Goal: Complete application form: Complete application form

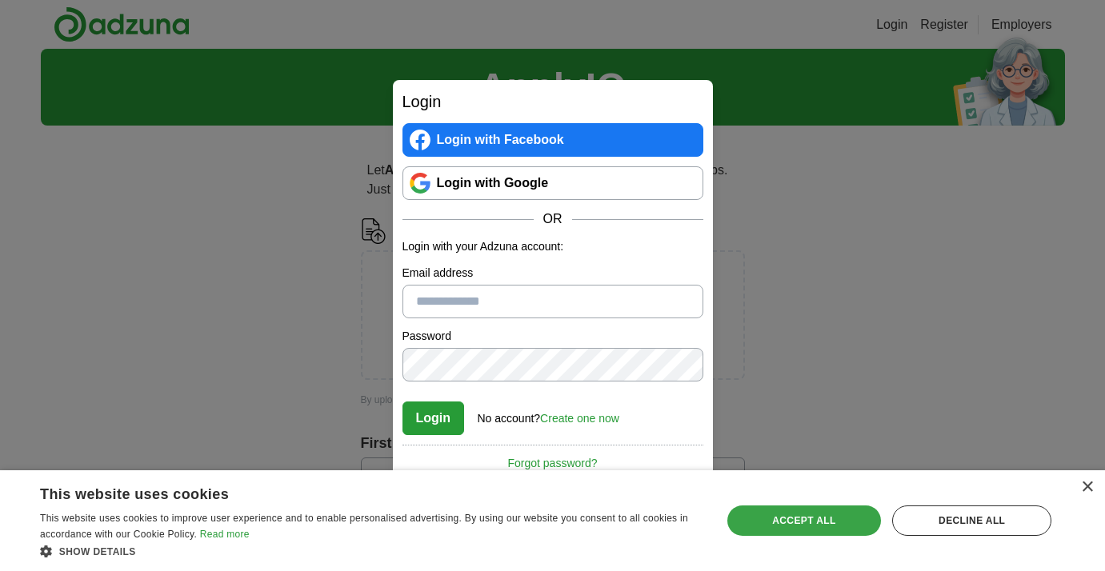
click at [766, 518] on div "Accept all" at bounding box center [804, 521] width 154 height 30
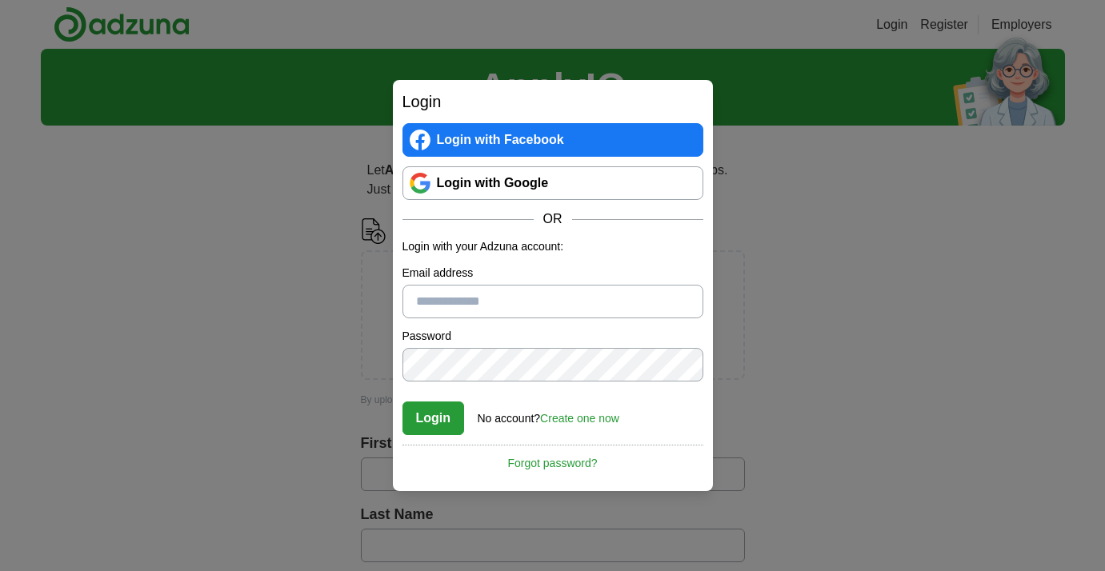
click at [553, 310] on input "Email address" at bounding box center [552, 302] width 301 height 34
type input "**********"
click at [441, 423] on button "Login" at bounding box center [433, 419] width 62 height 34
click at [442, 420] on button "Login" at bounding box center [433, 419] width 62 height 34
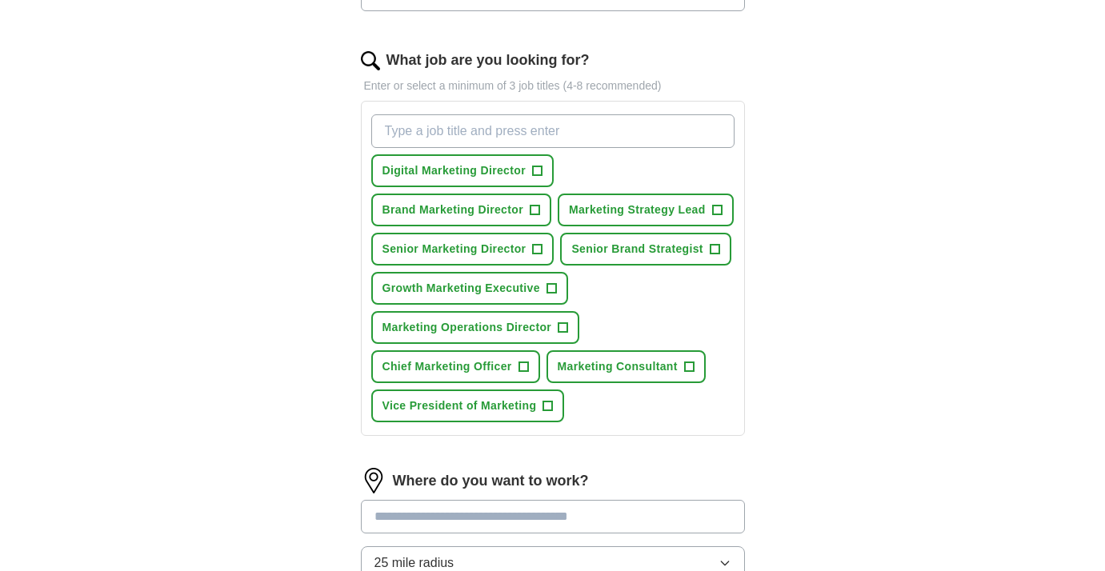
scroll to position [489, 0]
click at [553, 412] on span "+" at bounding box center [548, 405] width 10 height 13
click at [690, 373] on span "+" at bounding box center [689, 366] width 10 height 13
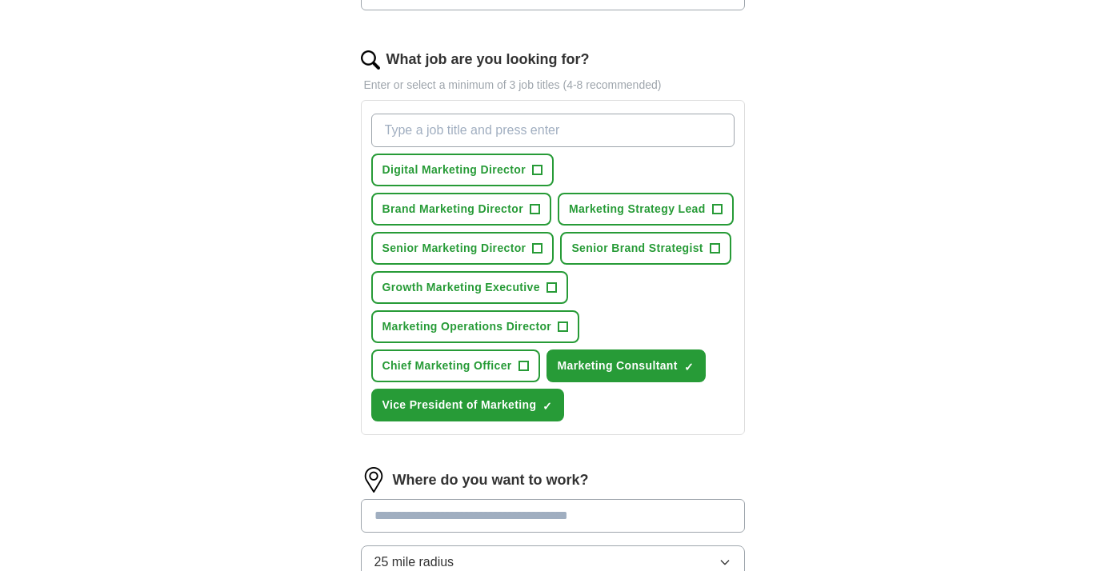
click at [555, 294] on span "+" at bounding box center [552, 288] width 10 height 13
click at [527, 373] on span "+" at bounding box center [523, 366] width 10 height 13
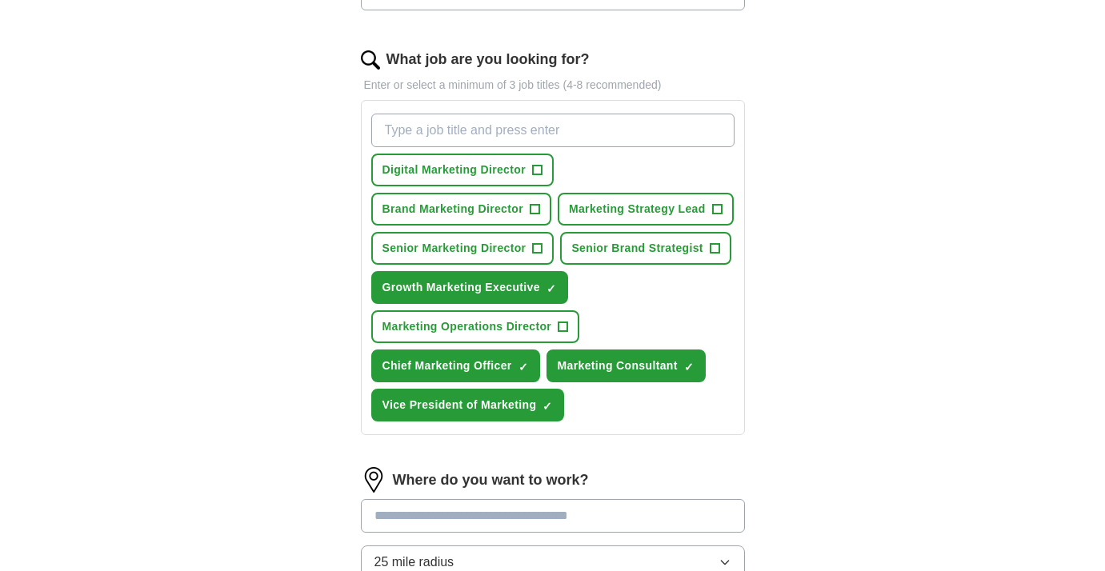
click at [538, 207] on span "+" at bounding box center [535, 209] width 10 height 13
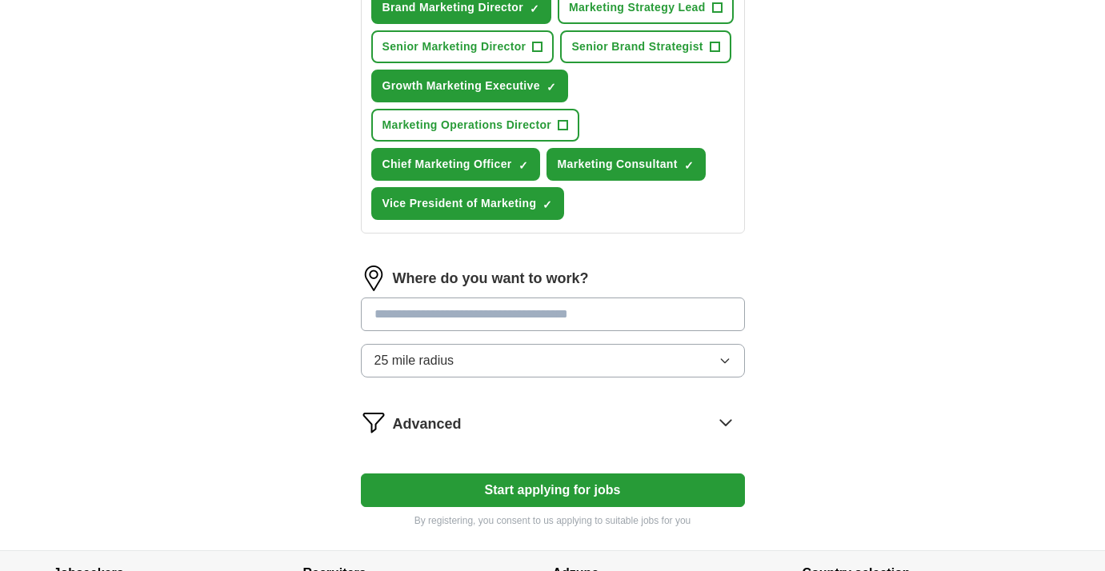
scroll to position [692, 0]
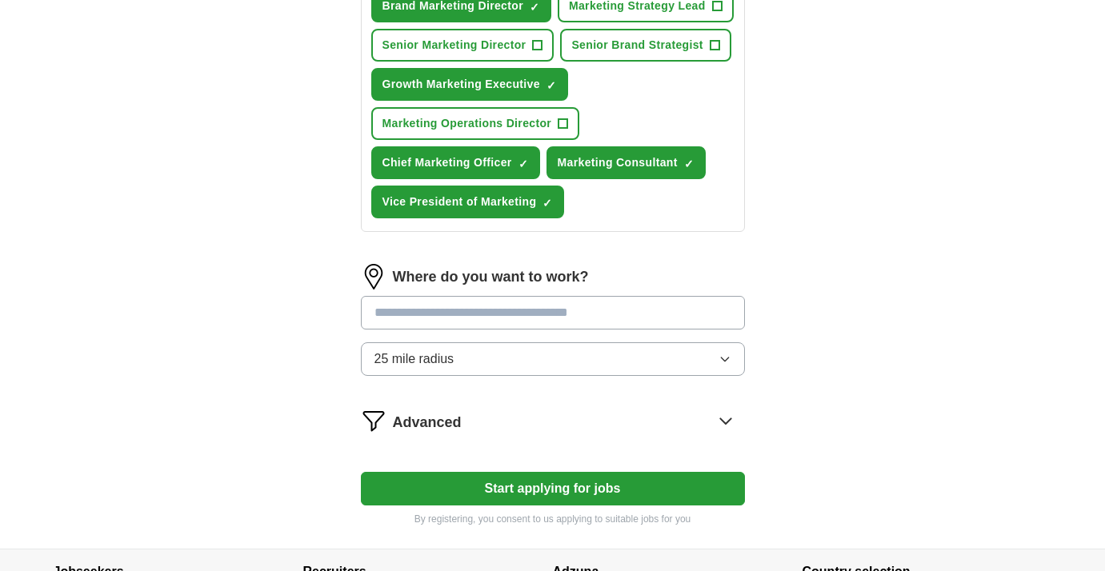
click at [710, 376] on button "25 mile radius" at bounding box center [553, 359] width 384 height 34
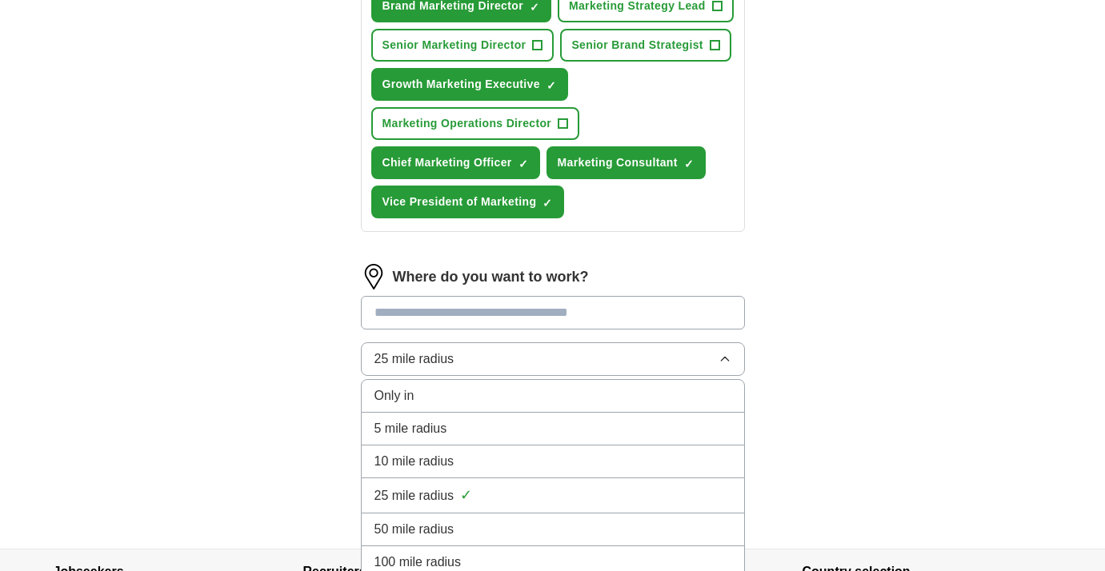
click at [710, 376] on button "25 mile radius" at bounding box center [553, 359] width 384 height 34
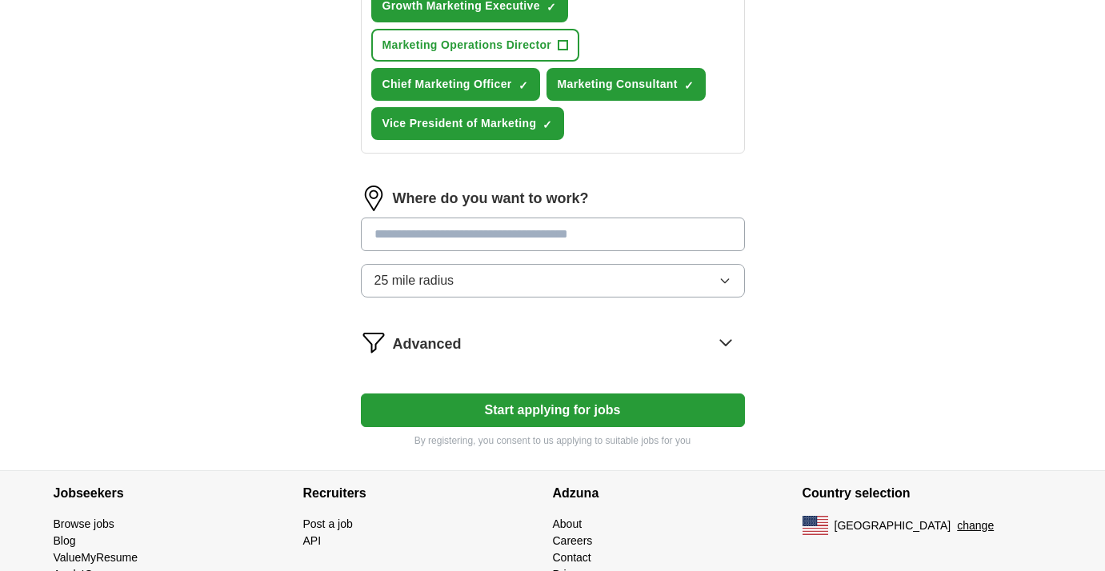
scroll to position [771, 0]
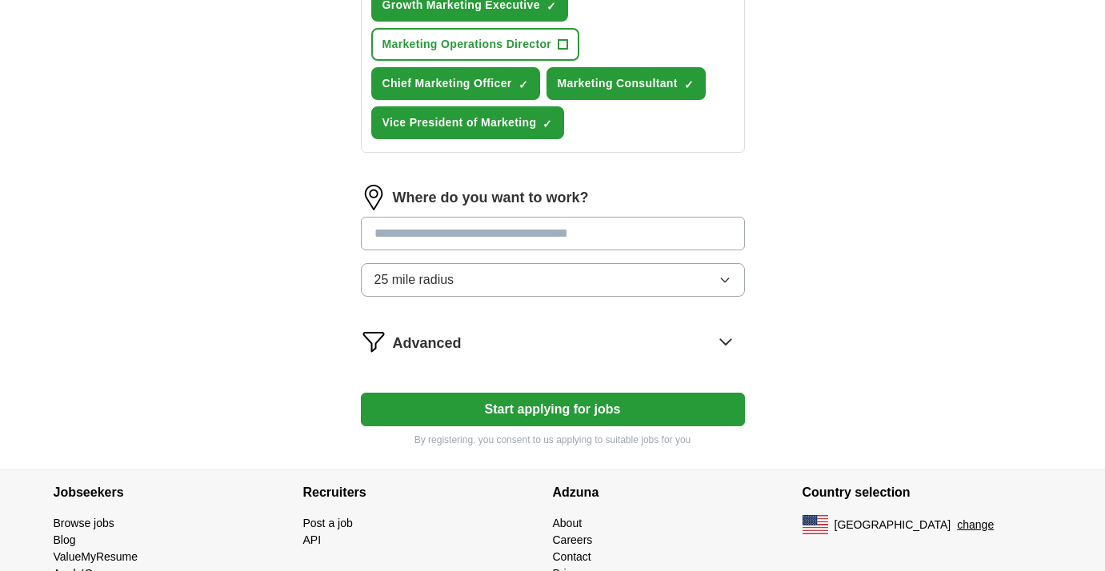
click at [624, 250] on input "text" at bounding box center [553, 234] width 384 height 34
type input "******"
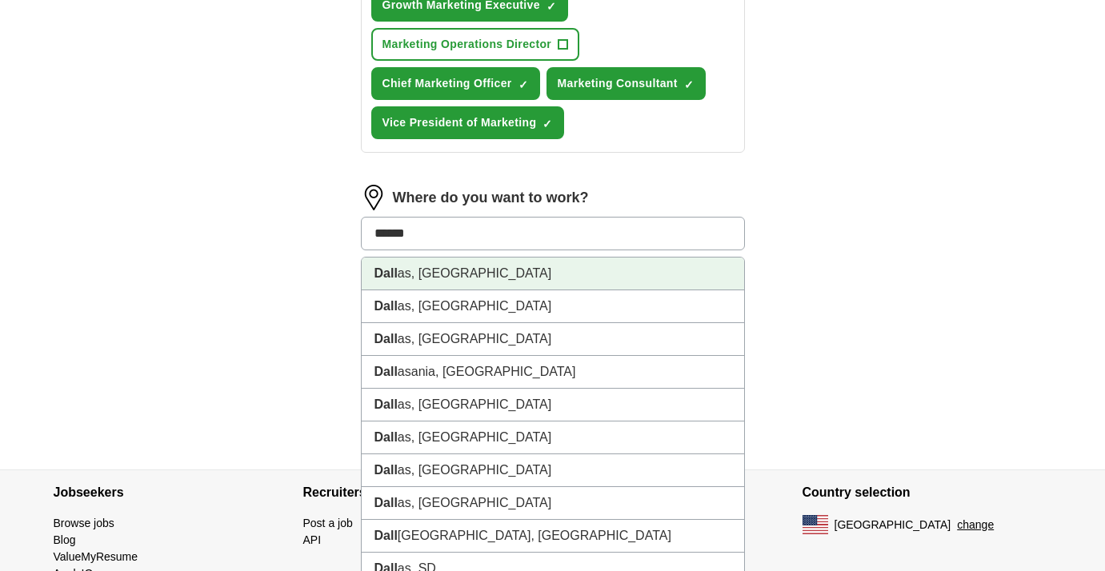
click at [414, 290] on li "Dall as, TX" at bounding box center [553, 274] width 382 height 33
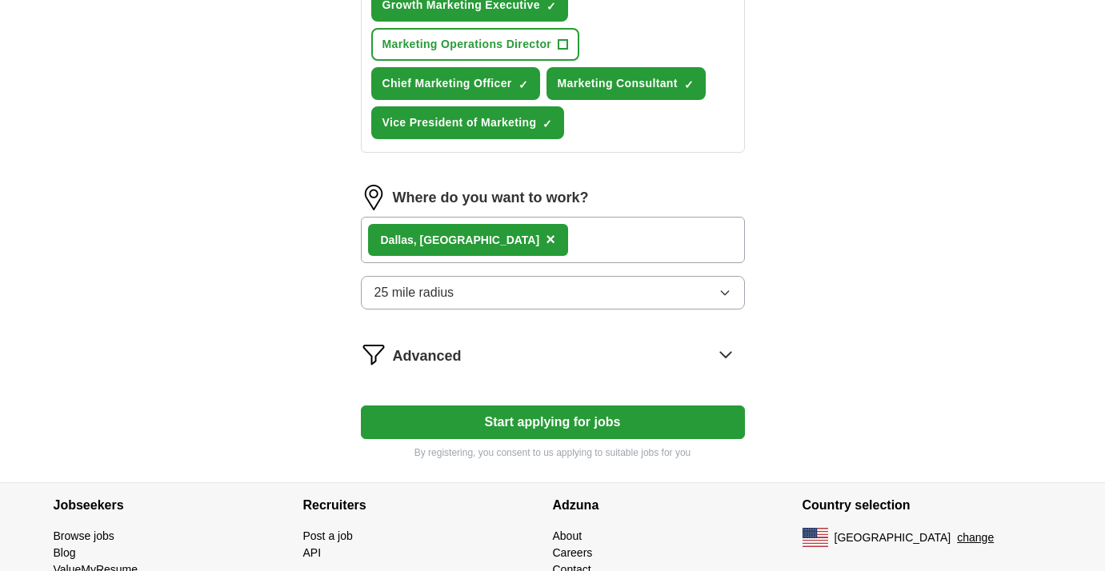
click at [638, 310] on button "25 mile radius" at bounding box center [553, 293] width 384 height 34
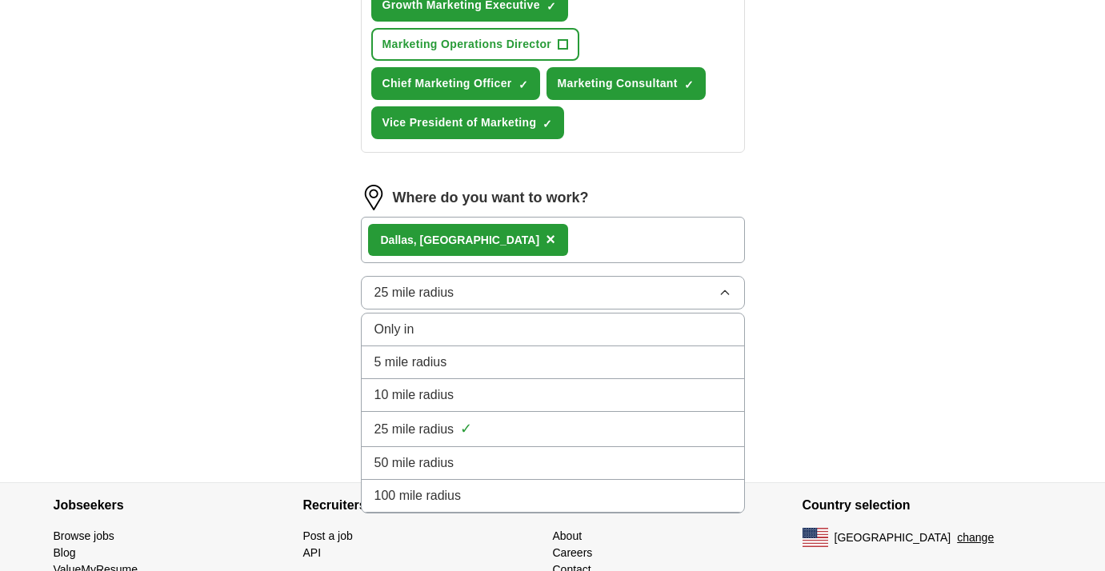
click at [573, 473] on div "50 mile radius" at bounding box center [552, 463] width 357 height 19
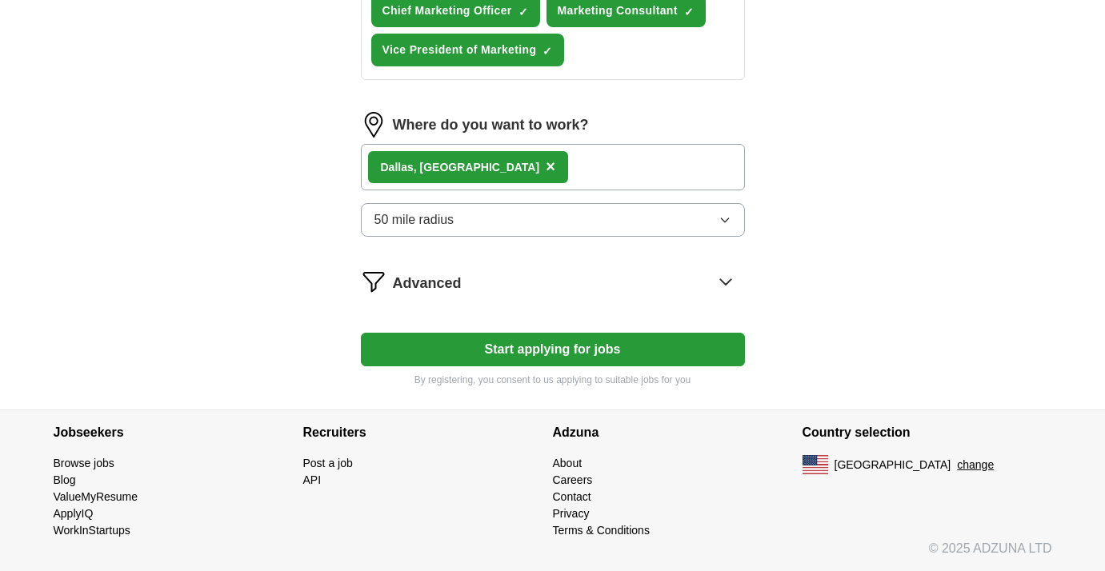
scroll to position [862, 0]
click at [726, 294] on icon at bounding box center [726, 282] width 26 height 26
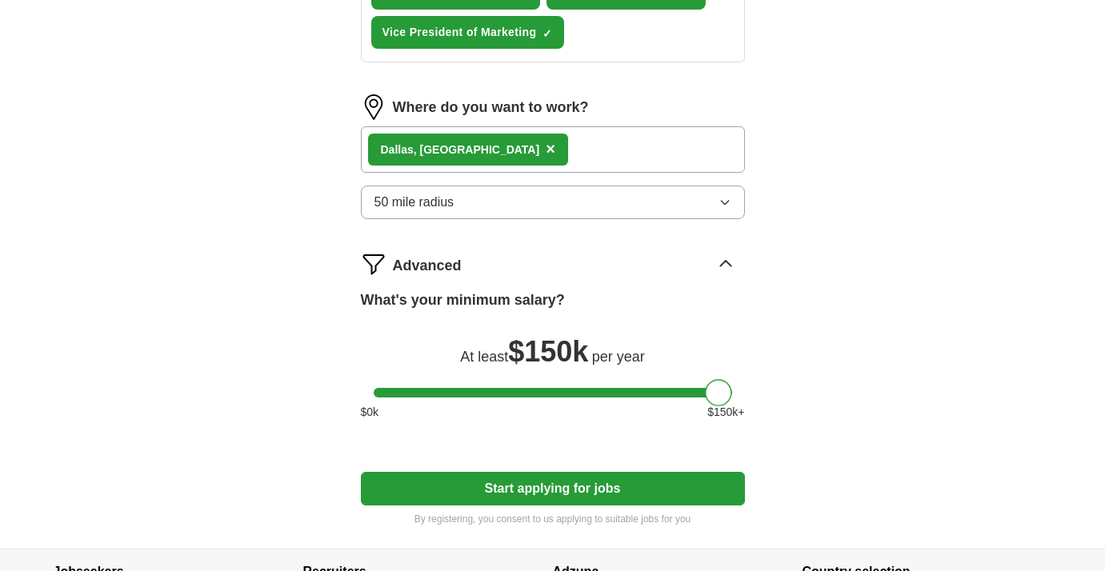
drag, startPoint x: 385, startPoint y: 431, endPoint x: 741, endPoint y: 434, distance: 356.1
click at [741, 398] on div at bounding box center [553, 393] width 384 height 10
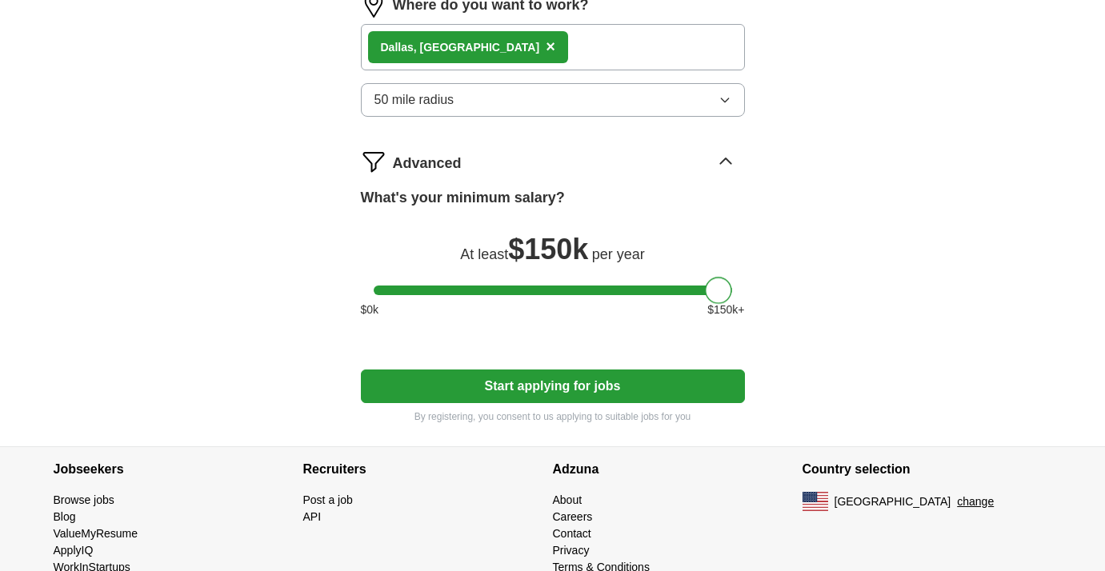
scroll to position [965, 0]
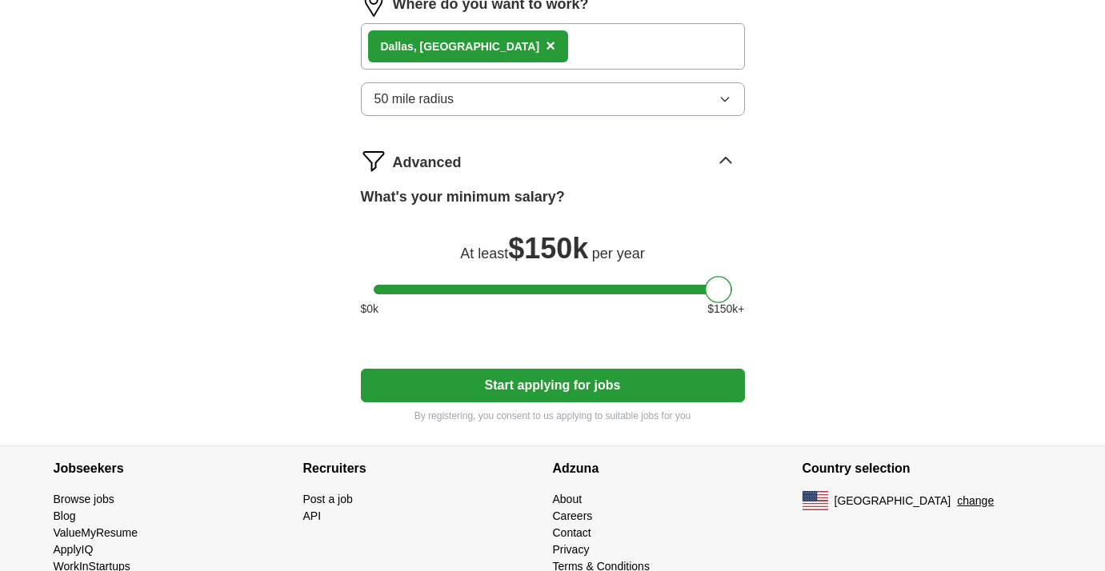
click at [589, 402] on button "Start applying for jobs" at bounding box center [553, 386] width 384 height 34
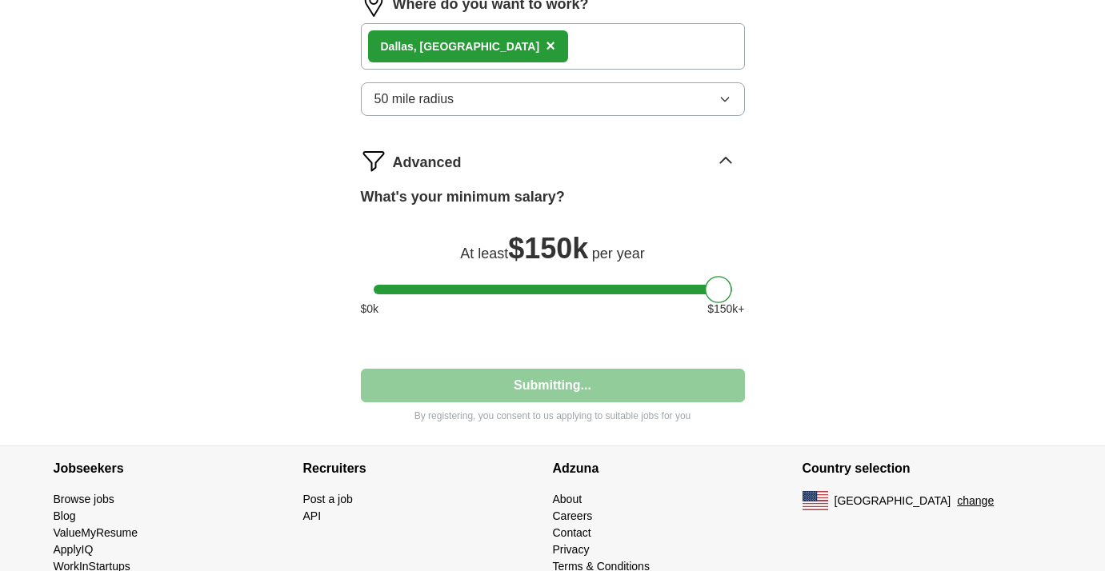
select select "**"
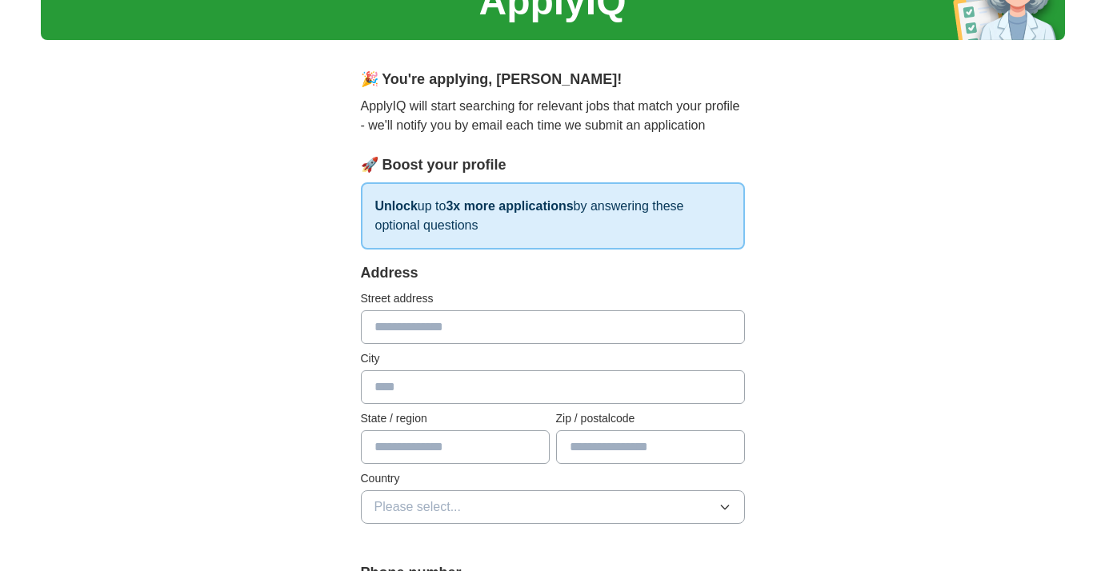
scroll to position [105, 0]
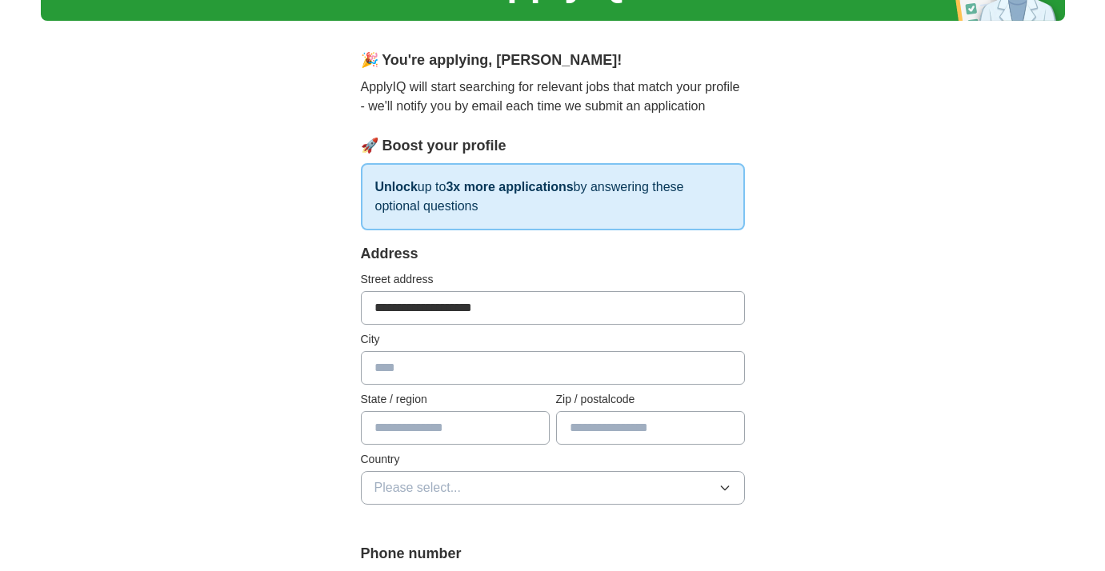
type input "**********"
type input "******"
type input "*"
type input "**"
type input "*****"
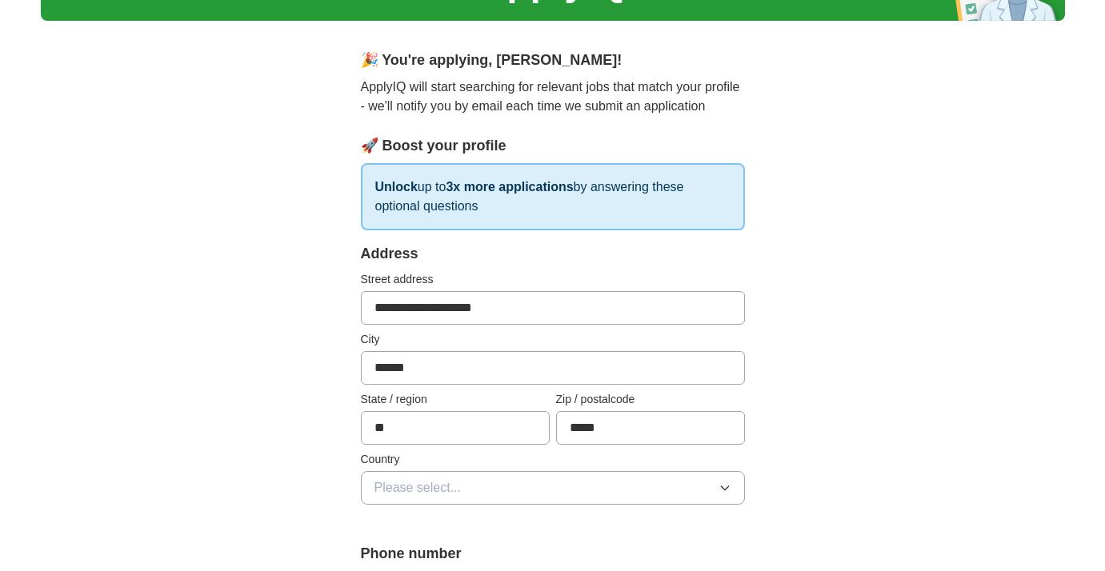
click at [615, 486] on button "Please select..." at bounding box center [553, 488] width 384 height 34
click at [486, 560] on div "United States" at bounding box center [552, 557] width 357 height 19
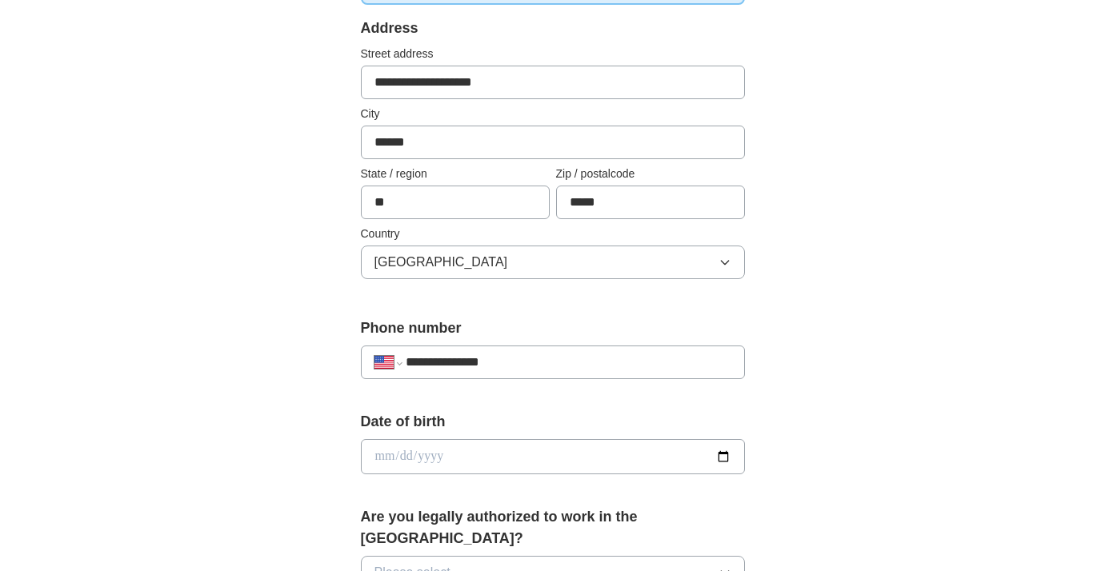
scroll to position [338, 0]
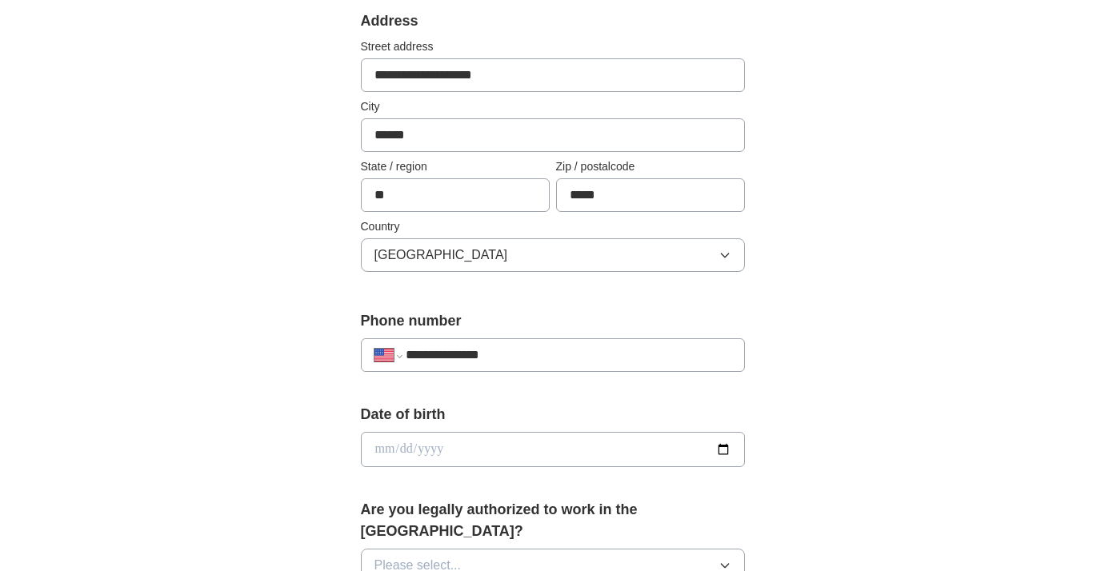
type input "**********"
click at [372, 446] on input "date" at bounding box center [553, 449] width 384 height 35
click at [381, 445] on input "date" at bounding box center [553, 449] width 384 height 35
click at [404, 453] on input "date" at bounding box center [553, 449] width 384 height 35
click at [426, 454] on input "date" at bounding box center [553, 449] width 384 height 35
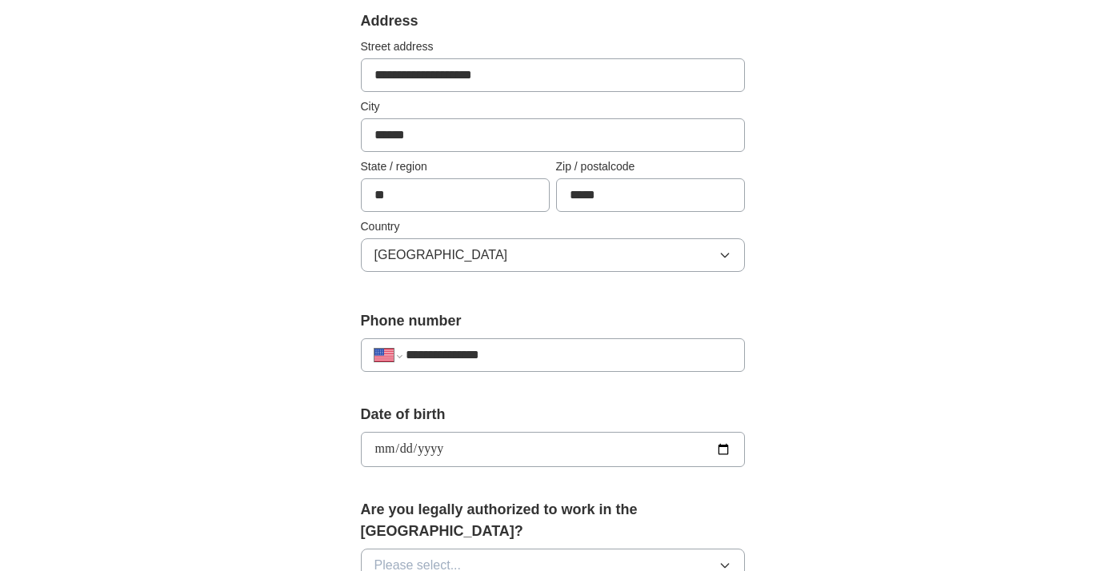
type input "**********"
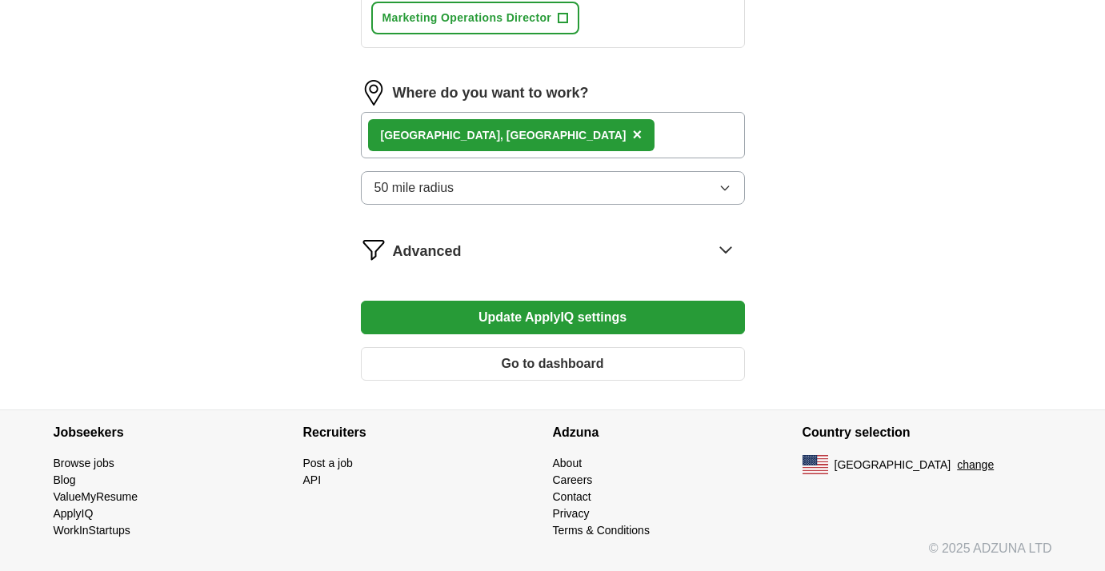
scroll to position [1033, 0]
click at [722, 250] on icon at bounding box center [725, 250] width 10 height 6
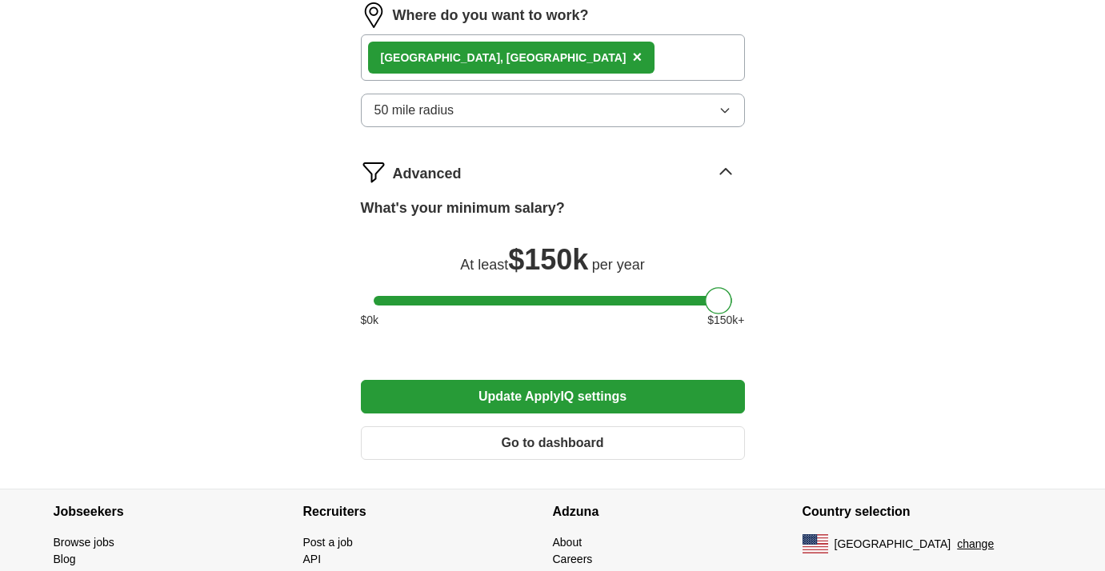
scroll to position [1116, 0]
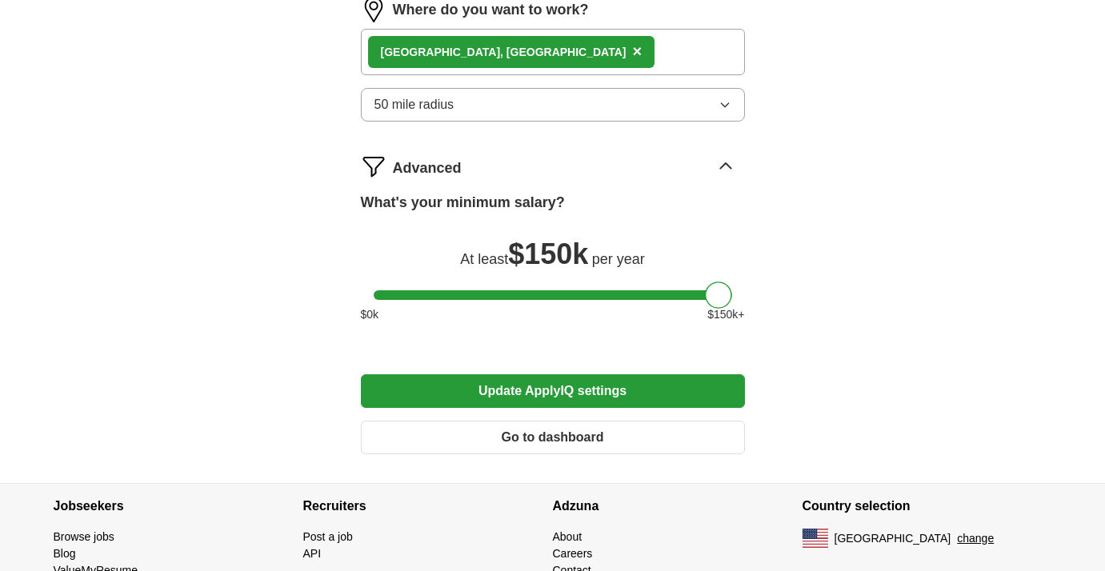
click at [644, 397] on button "Update ApplyIQ settings" at bounding box center [553, 391] width 384 height 34
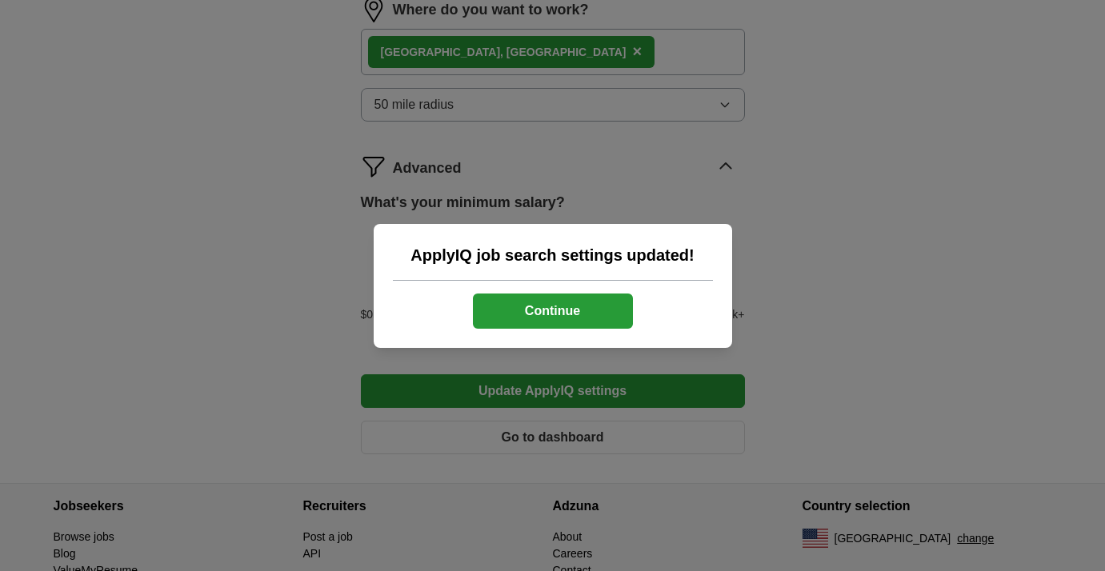
click at [594, 308] on button "Continue" at bounding box center [553, 311] width 160 height 35
